Goal: Check status: Check status

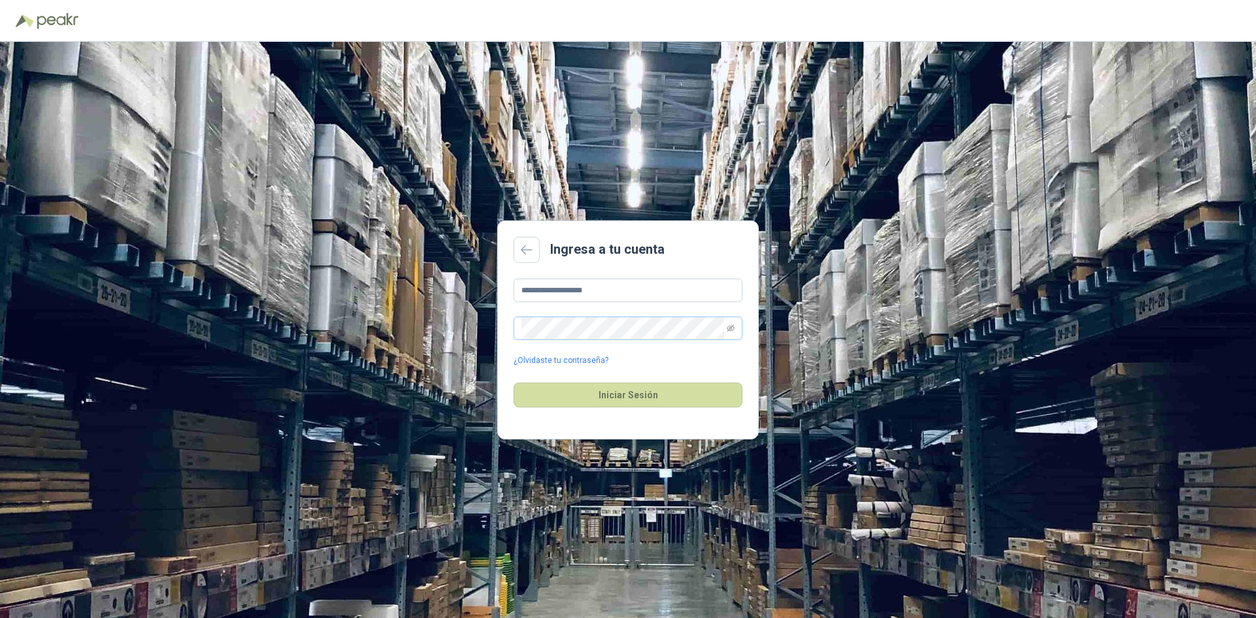
click at [725, 327] on span at bounding box center [628, 329] width 229 height 24
click at [732, 328] on icon "eye-invisible" at bounding box center [731, 329] width 8 height 8
click at [595, 398] on button "Iniciar Sesión" at bounding box center [628, 395] width 229 height 25
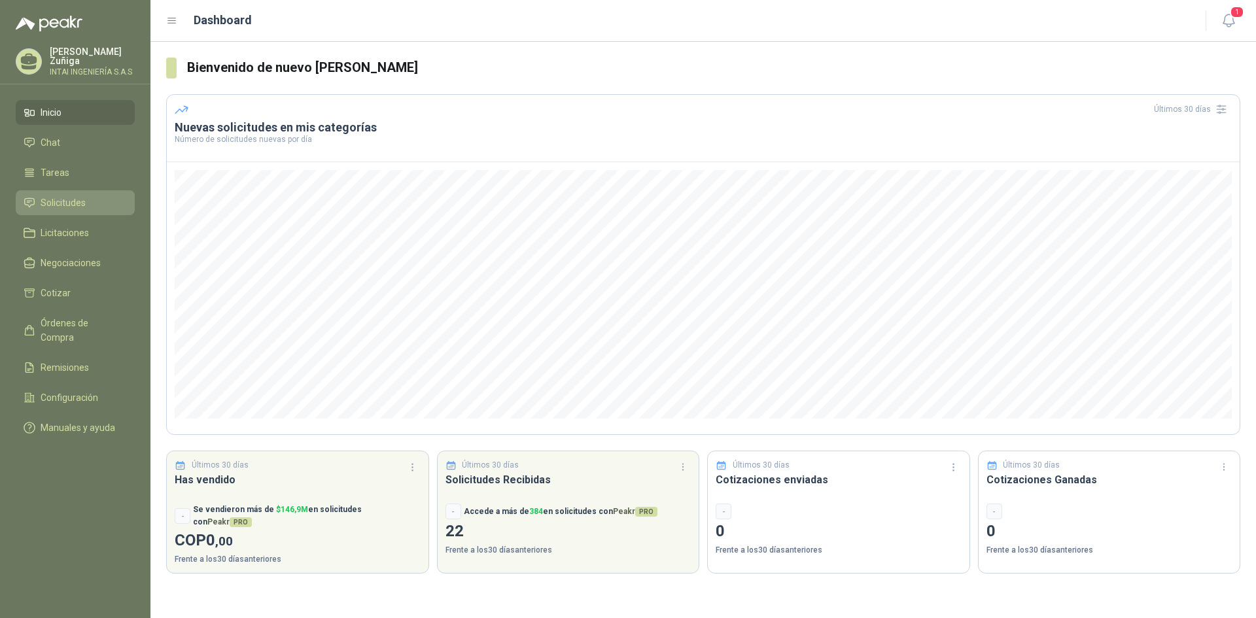
click at [80, 196] on span "Solicitudes" at bounding box center [63, 203] width 45 height 14
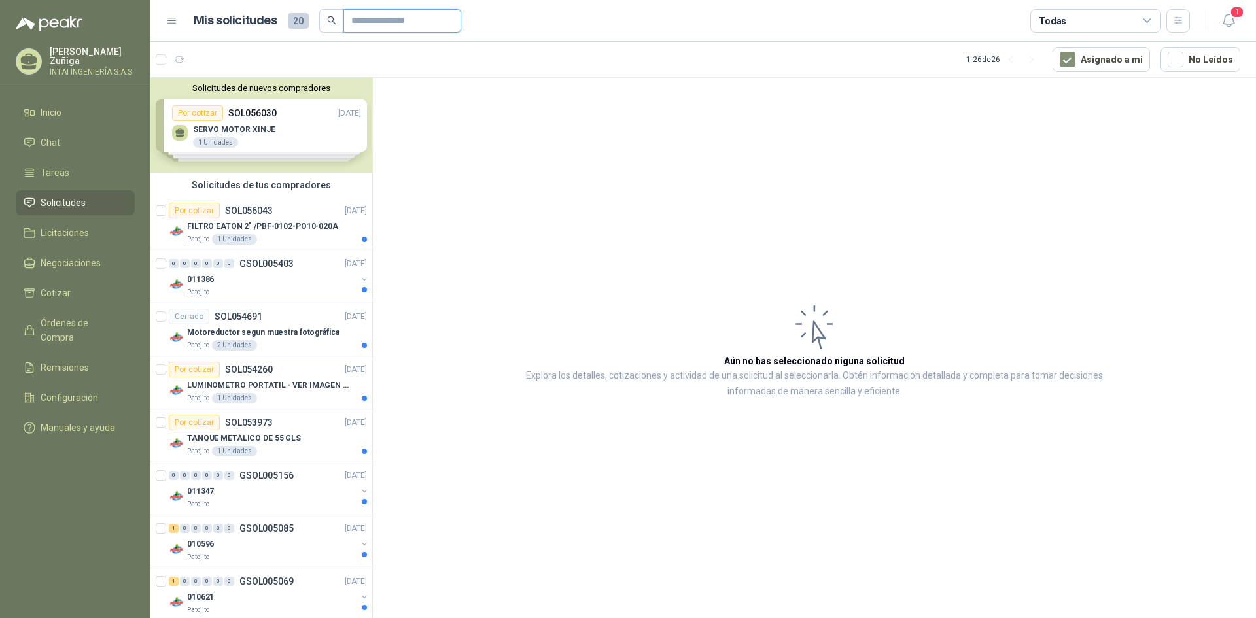
click at [409, 16] on input "text" at bounding box center [397, 21] width 92 height 22
type input "******"
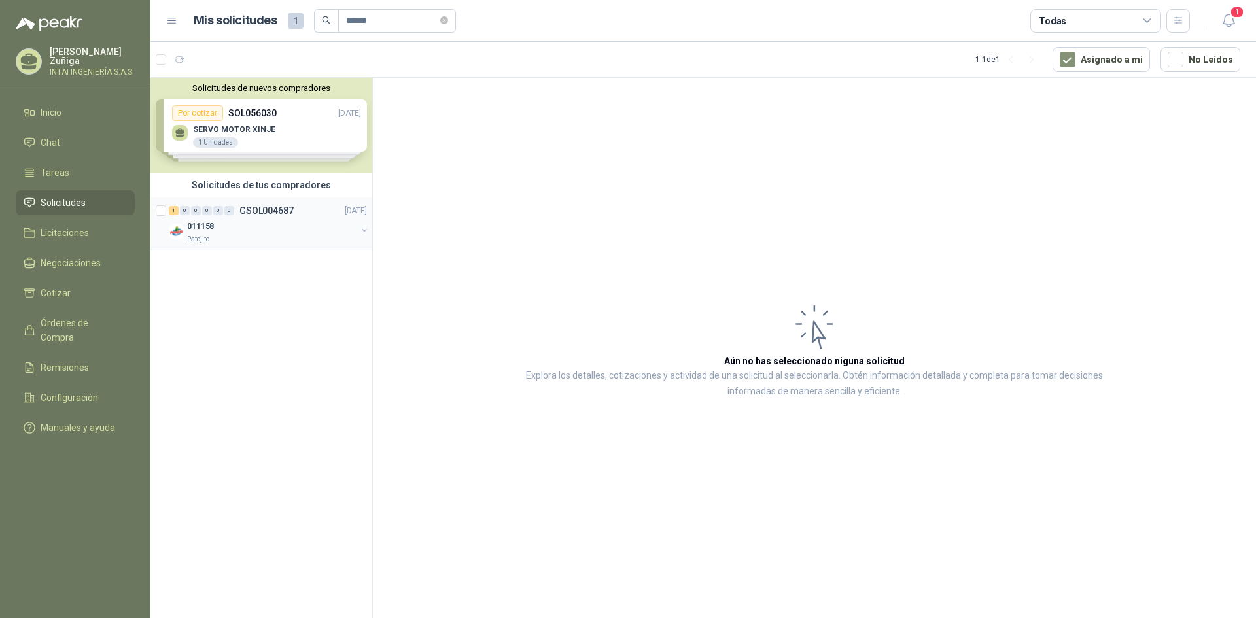
click at [283, 236] on div "Patojito" at bounding box center [271, 239] width 169 height 10
click at [281, 226] on div "011158" at bounding box center [271, 227] width 169 height 16
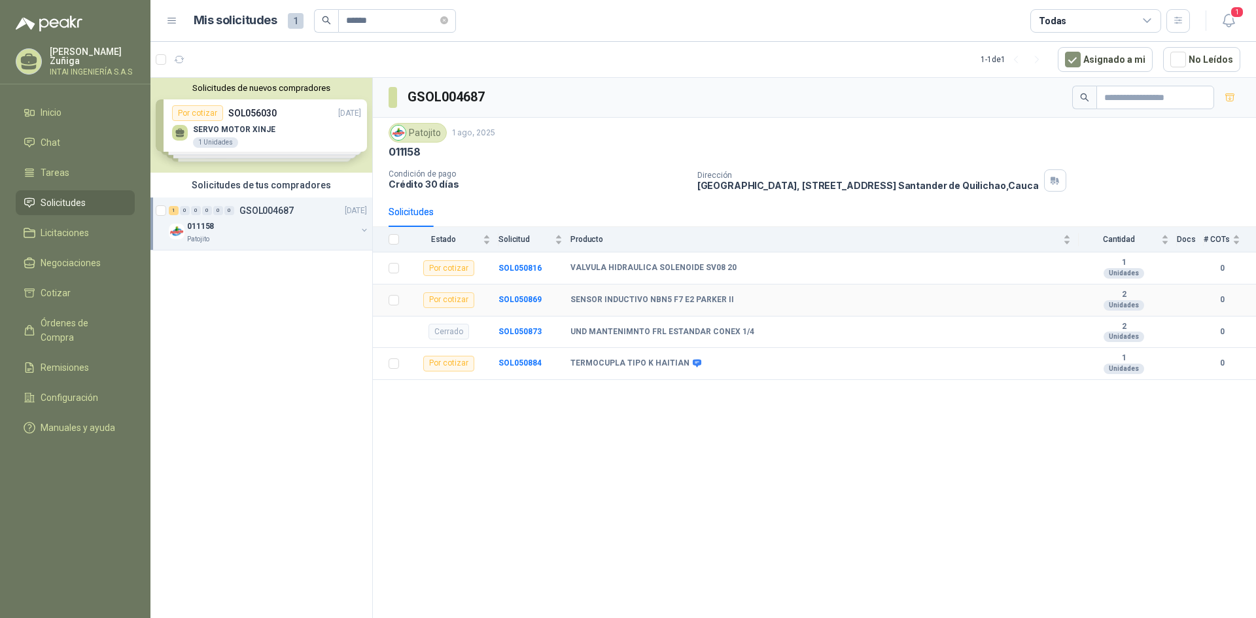
click at [584, 305] on b "SENSOR INDUCTIVO NBN5 F7 E2 PARKER II" at bounding box center [653, 300] width 164 height 10
click at [585, 302] on b "SENSOR INDUCTIVO NBN5 F7 E2 PARKER II" at bounding box center [653, 300] width 164 height 10
click at [508, 299] on b "SOL050869" at bounding box center [520, 299] width 43 height 9
